Goal: Transaction & Acquisition: Purchase product/service

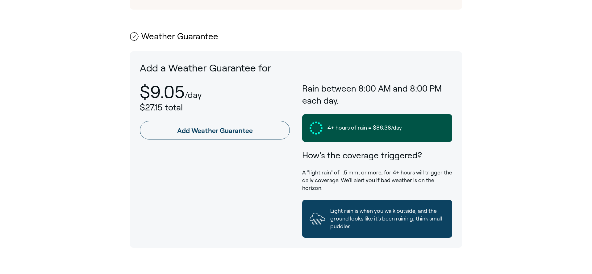
scroll to position [331, 0]
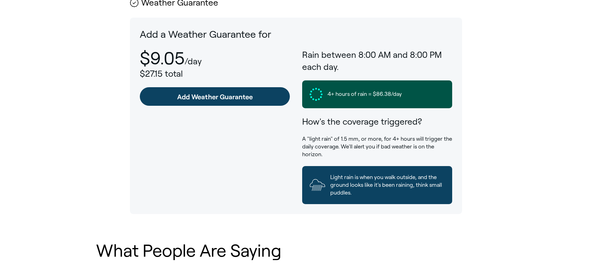
click at [208, 96] on link "Add Weather Guarantee" at bounding box center [215, 96] width 150 height 19
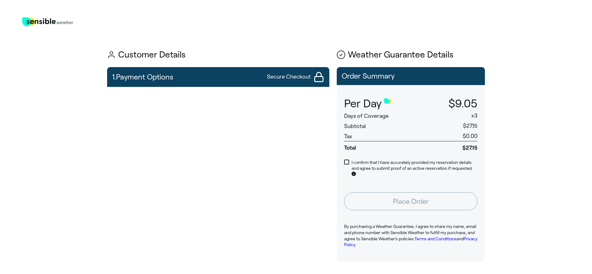
drag, startPoint x: 62, startPoint y: 211, endPoint x: 66, endPoint y: 211, distance: 4.3
click at [62, 211] on main "Sensible Weather Logo Customer Details 1. Payment Options Secure Checkout Conti…" at bounding box center [296, 213] width 592 height 413
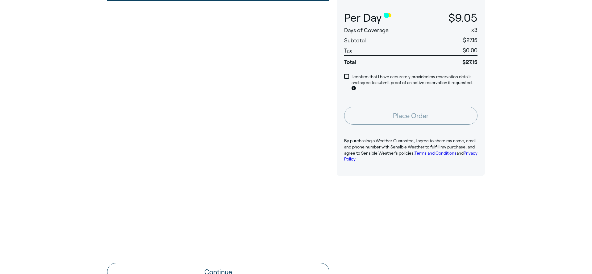
scroll to position [62, 0]
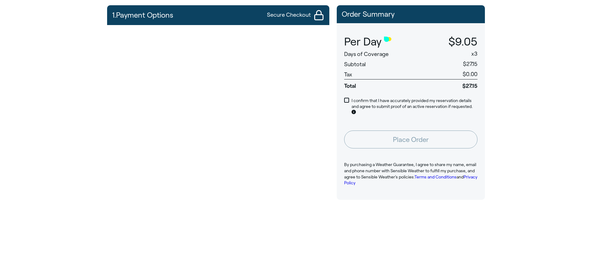
click at [346, 100] on span at bounding box center [346, 100] width 5 height 5
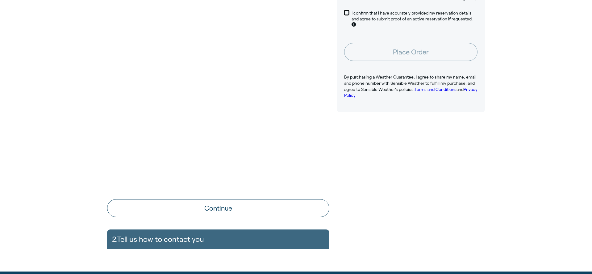
scroll to position [150, 0]
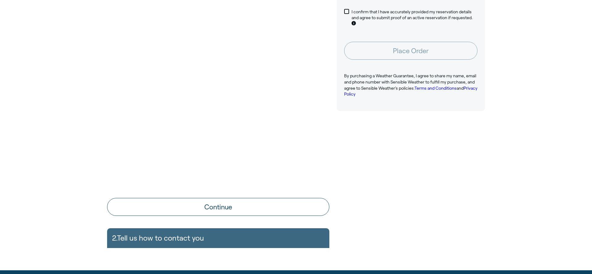
click at [214, 205] on button "Continue" at bounding box center [218, 207] width 222 height 18
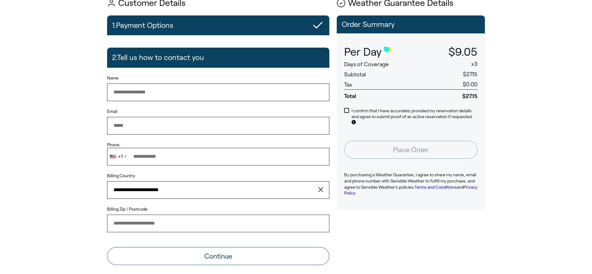
scroll to position [38, 0]
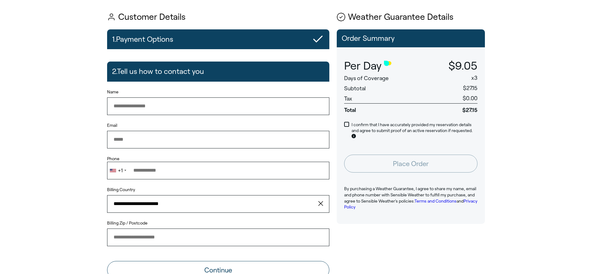
click at [213, 104] on input "Name" at bounding box center [218, 105] width 222 height 17
type input "**********"
type input "*****"
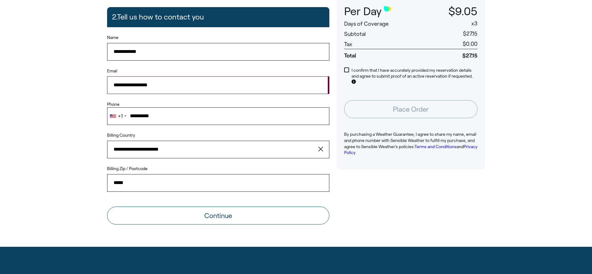
scroll to position [93, 0]
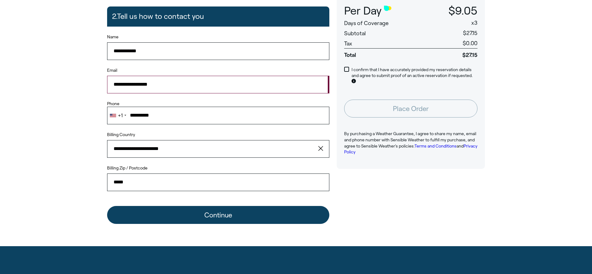
click at [222, 214] on button "Continue" at bounding box center [218, 215] width 222 height 18
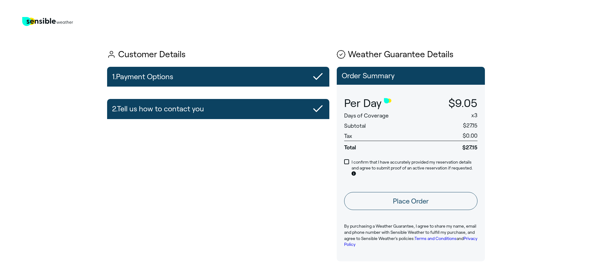
scroll to position [0, 0]
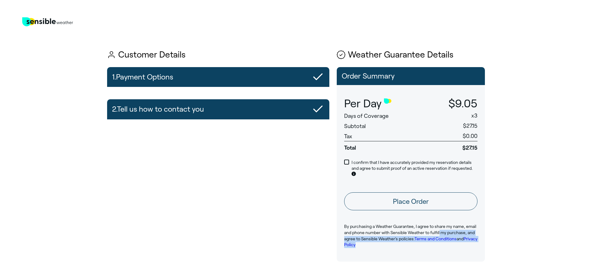
drag, startPoint x: 437, startPoint y: 237, endPoint x: 429, endPoint y: 243, distance: 10.6
click at [429, 243] on p "By purchasing a Weather Guarantee, I agree to share my name, email and phone nu…" at bounding box center [410, 235] width 133 height 24
drag, startPoint x: 427, startPoint y: 254, endPoint x: 484, endPoint y: 248, distance: 57.8
click at [427, 254] on div "By purchasing a Weather Guarantee, I agree to share my name, email and phone nu…" at bounding box center [411, 239] width 148 height 44
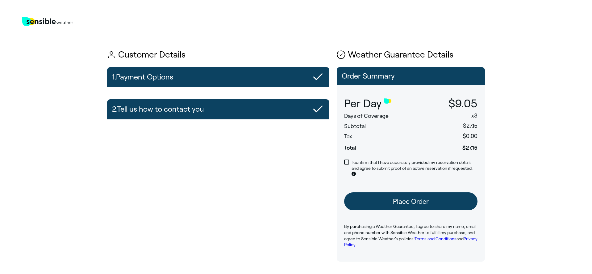
click at [414, 203] on button "Place Order" at bounding box center [410, 201] width 133 height 18
